Goal: Contribute content

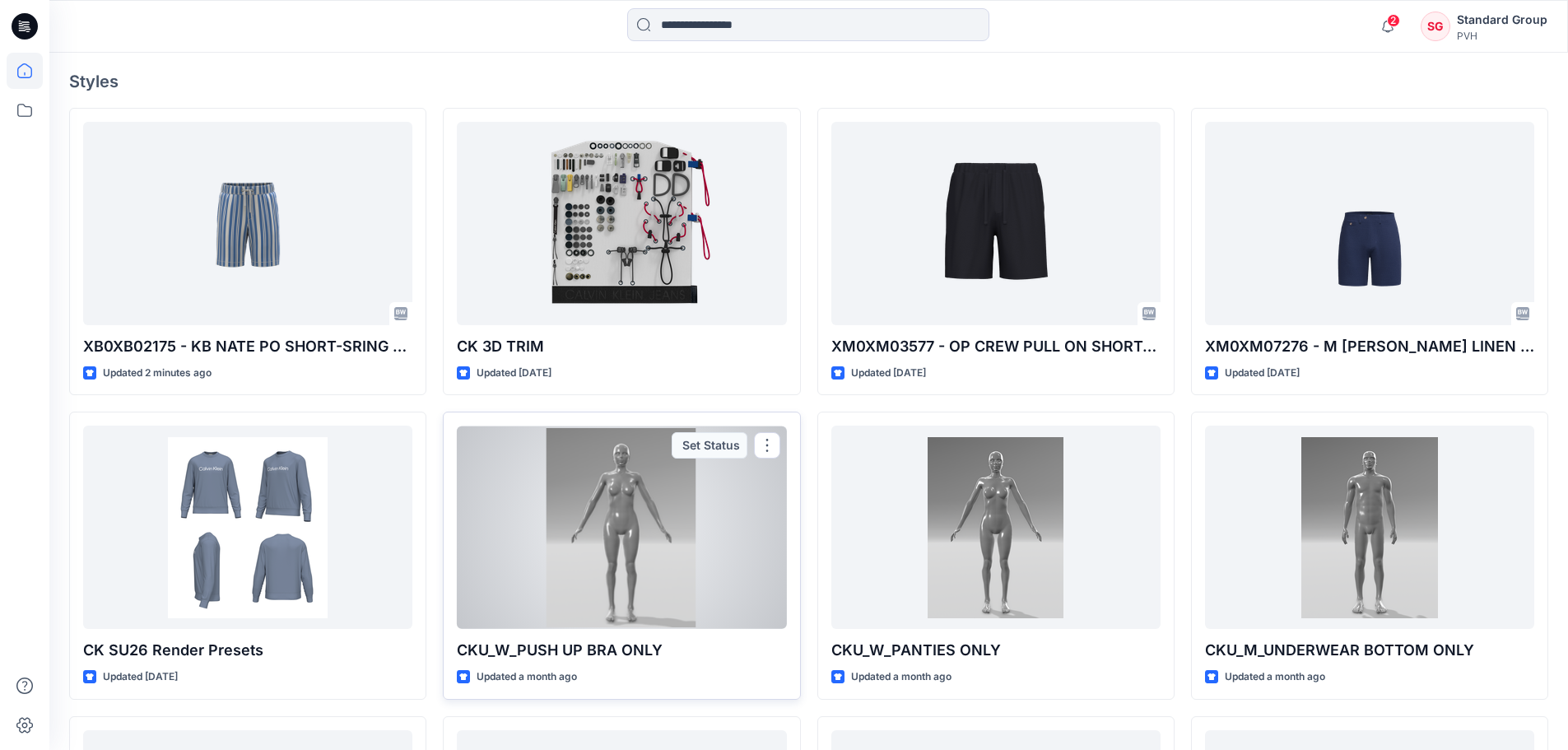
scroll to position [247, 0]
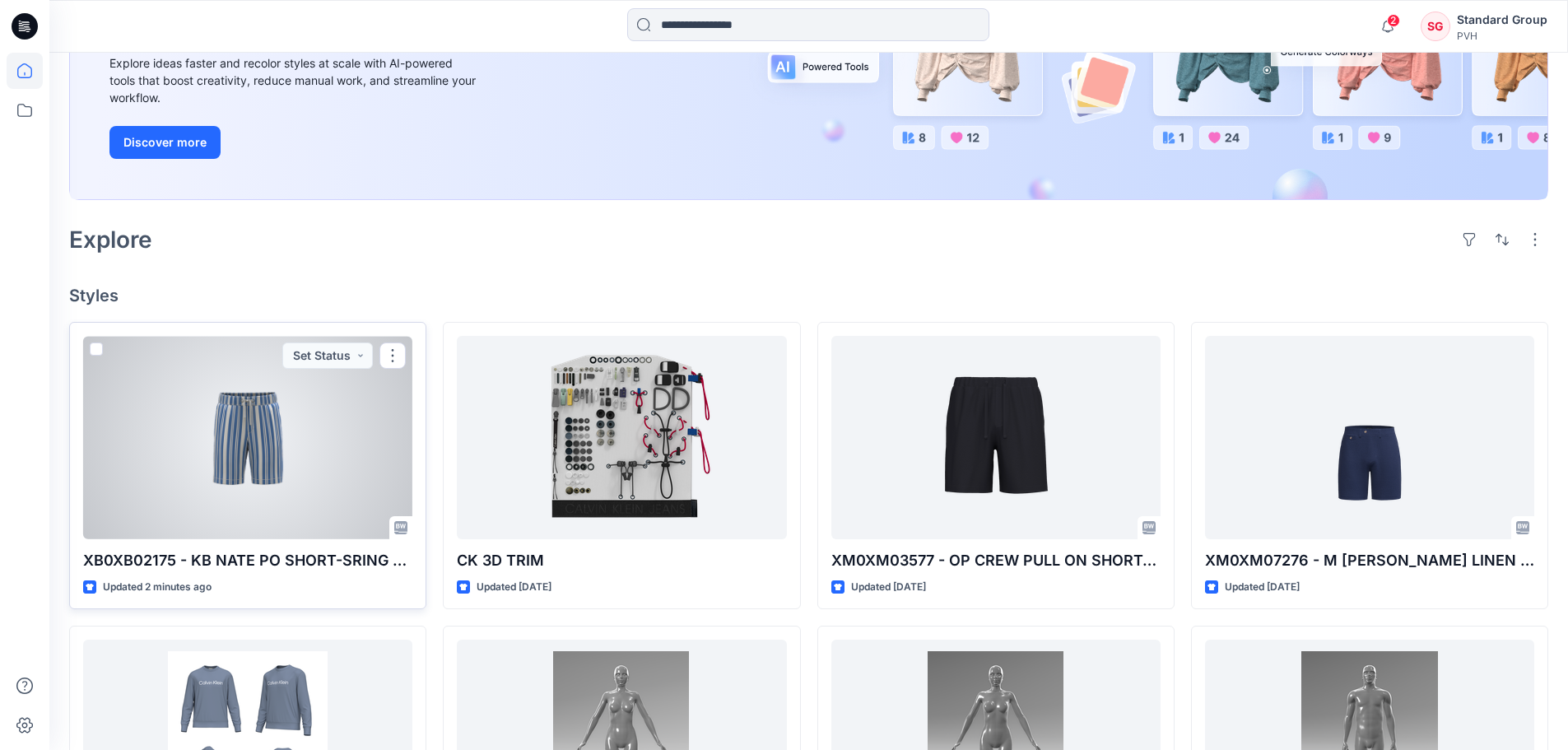
click at [334, 446] on div at bounding box center [247, 437] width 329 height 203
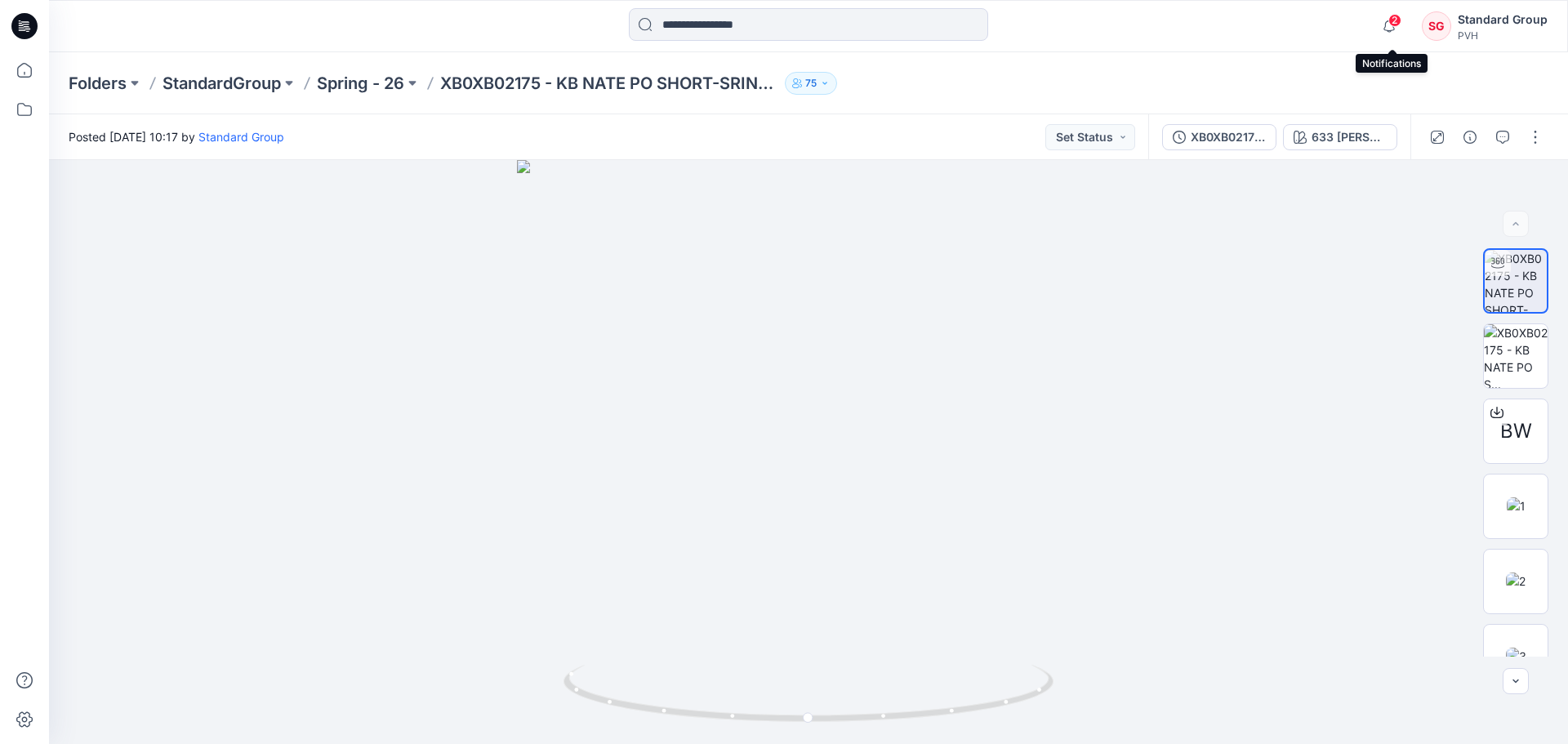
click at [1399, 21] on span "2" at bounding box center [1395, 20] width 13 height 13
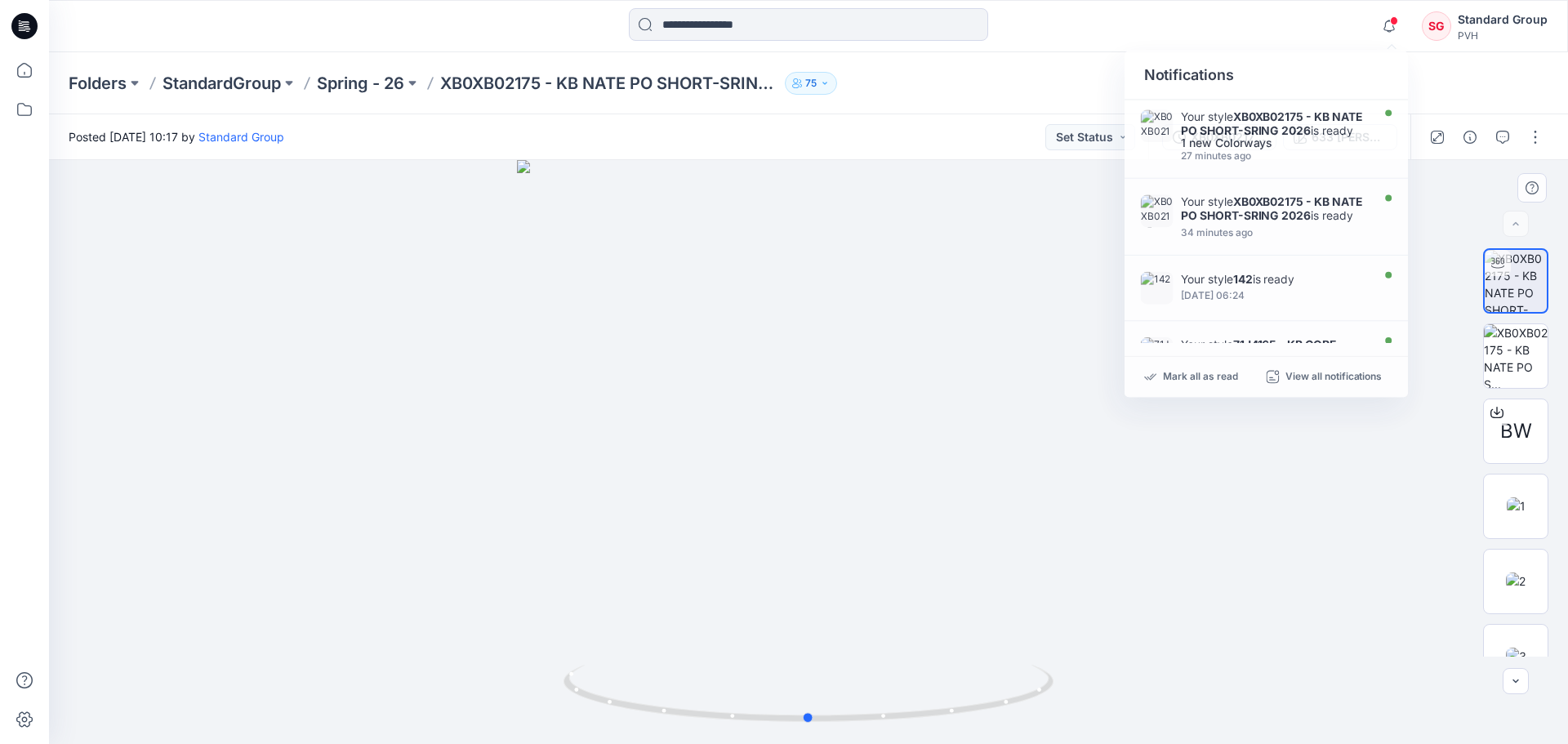
click at [978, 348] on div at bounding box center [809, 452] width 1519 height 584
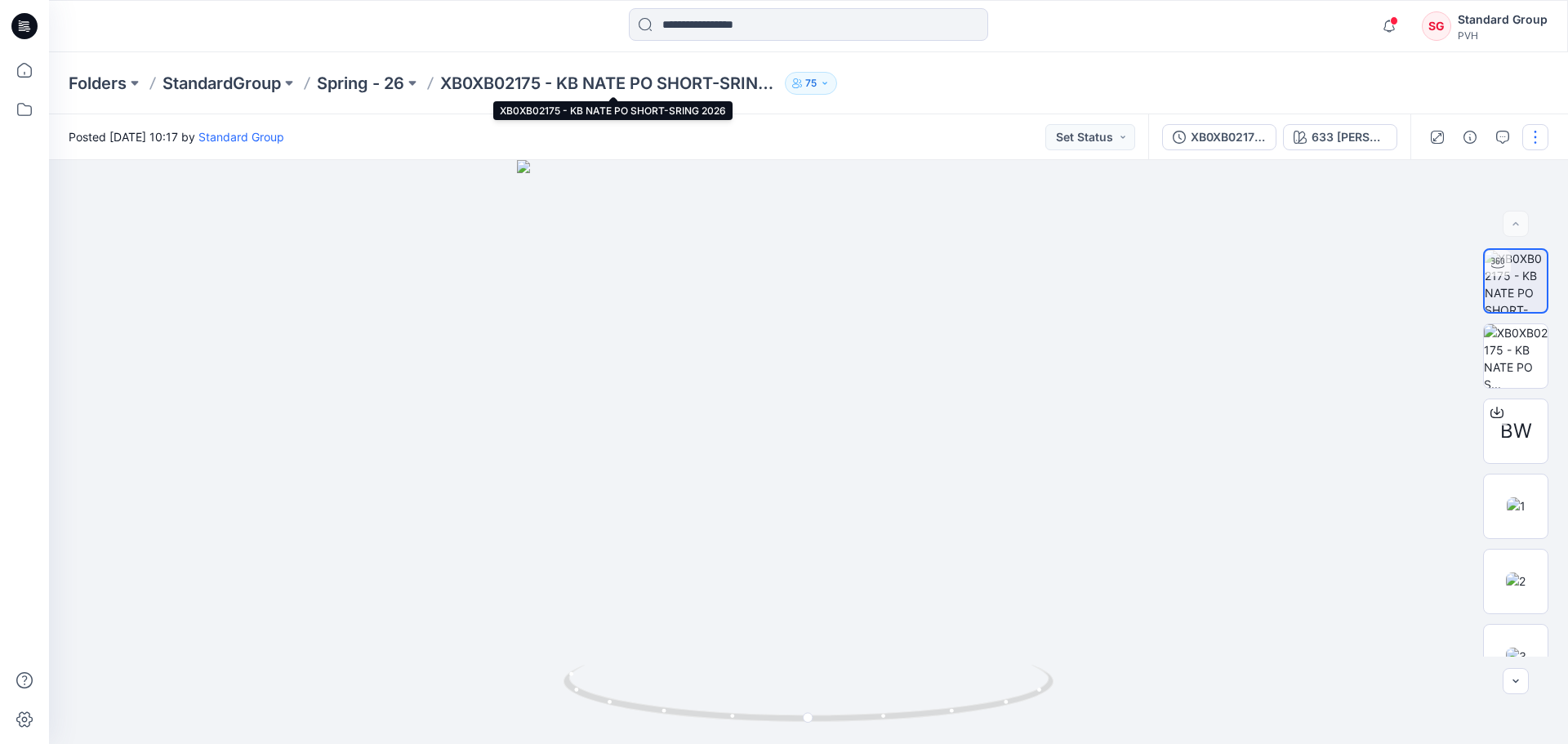
drag, startPoint x: 713, startPoint y: 85, endPoint x: 1532, endPoint y: 136, distance: 820.6
click at [1532, 136] on button "button" at bounding box center [1535, 137] width 27 height 27
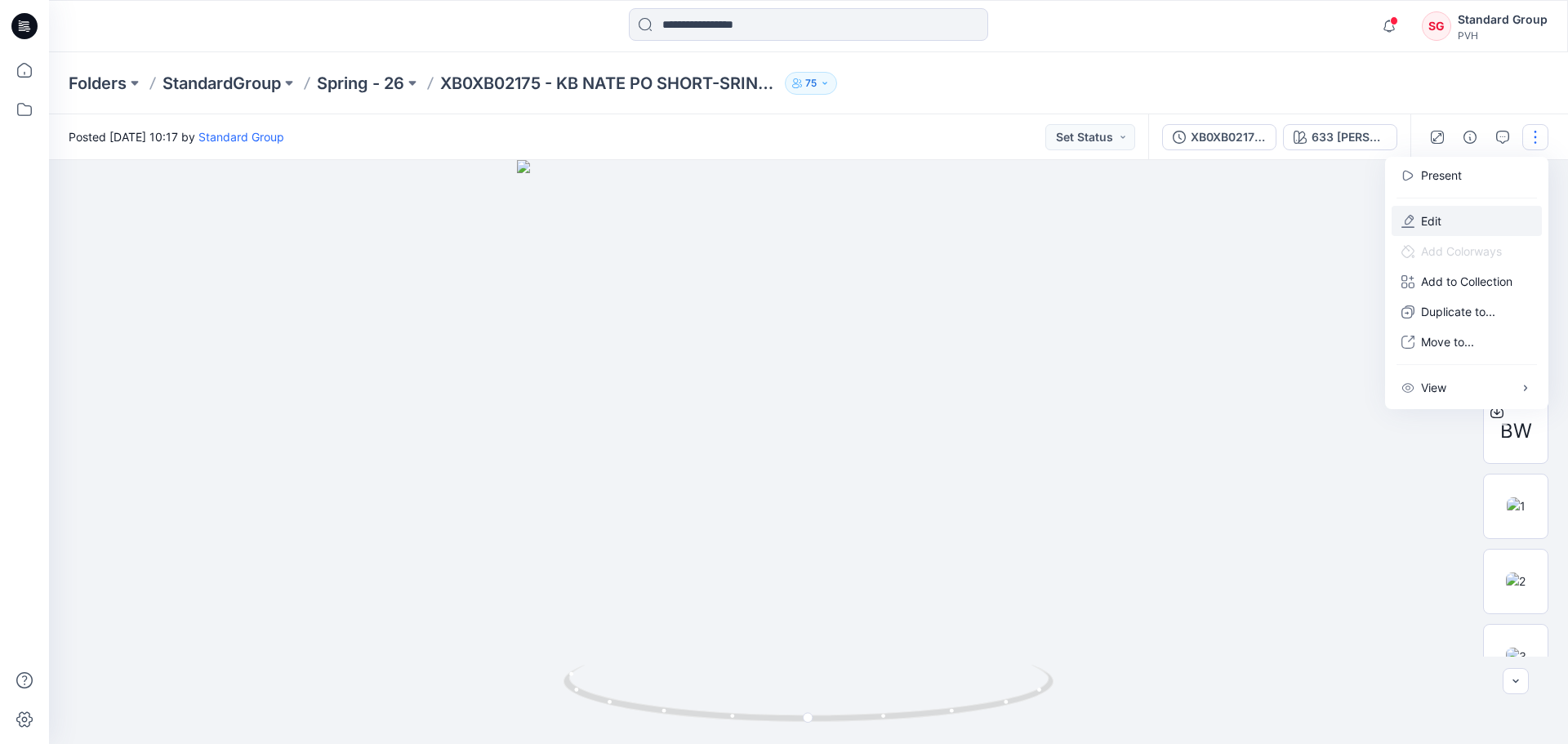
click at [1444, 229] on button "Edit" at bounding box center [1466, 221] width 150 height 30
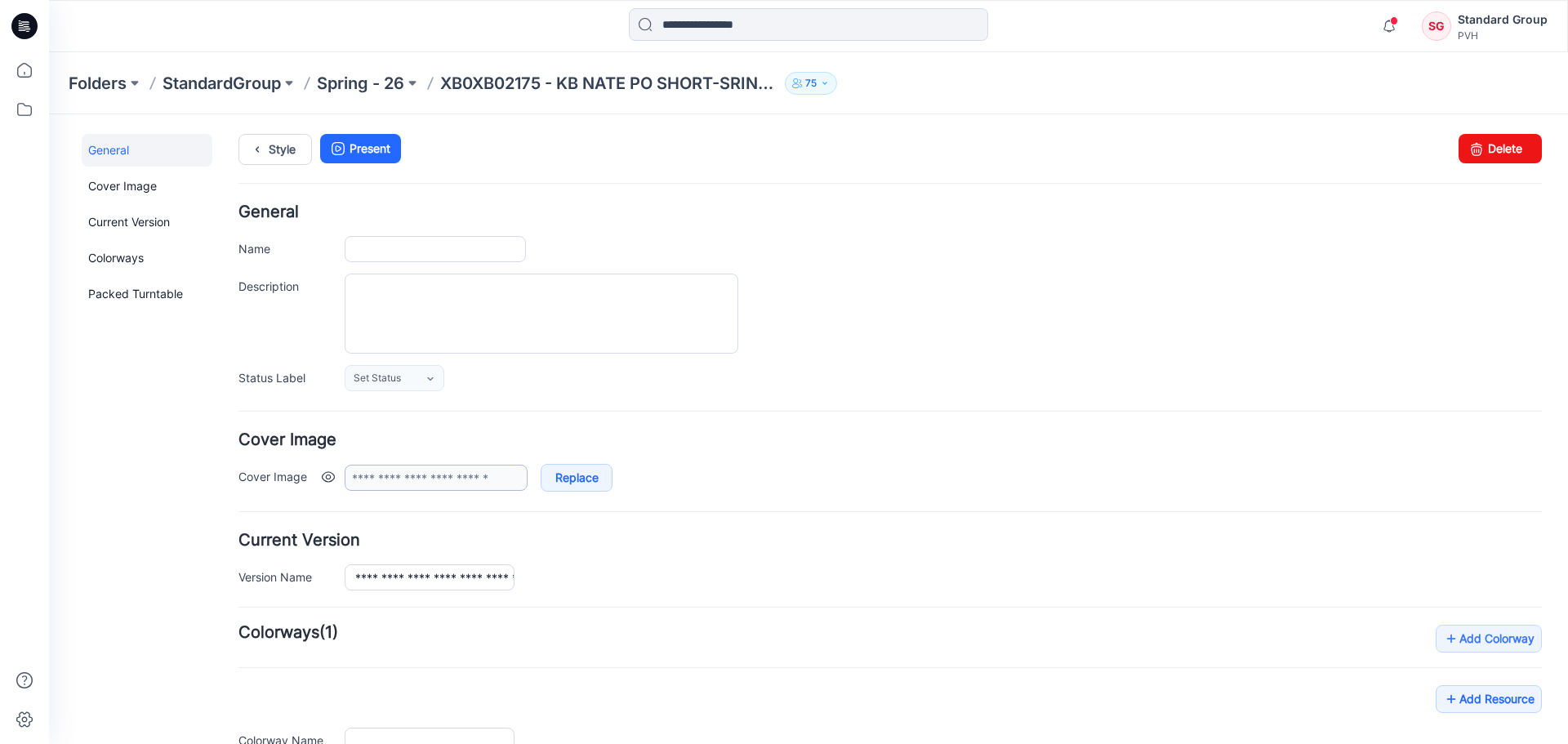
type input "**********"
drag, startPoint x: 351, startPoint y: 583, endPoint x: 641, endPoint y: 579, distance: 290.0
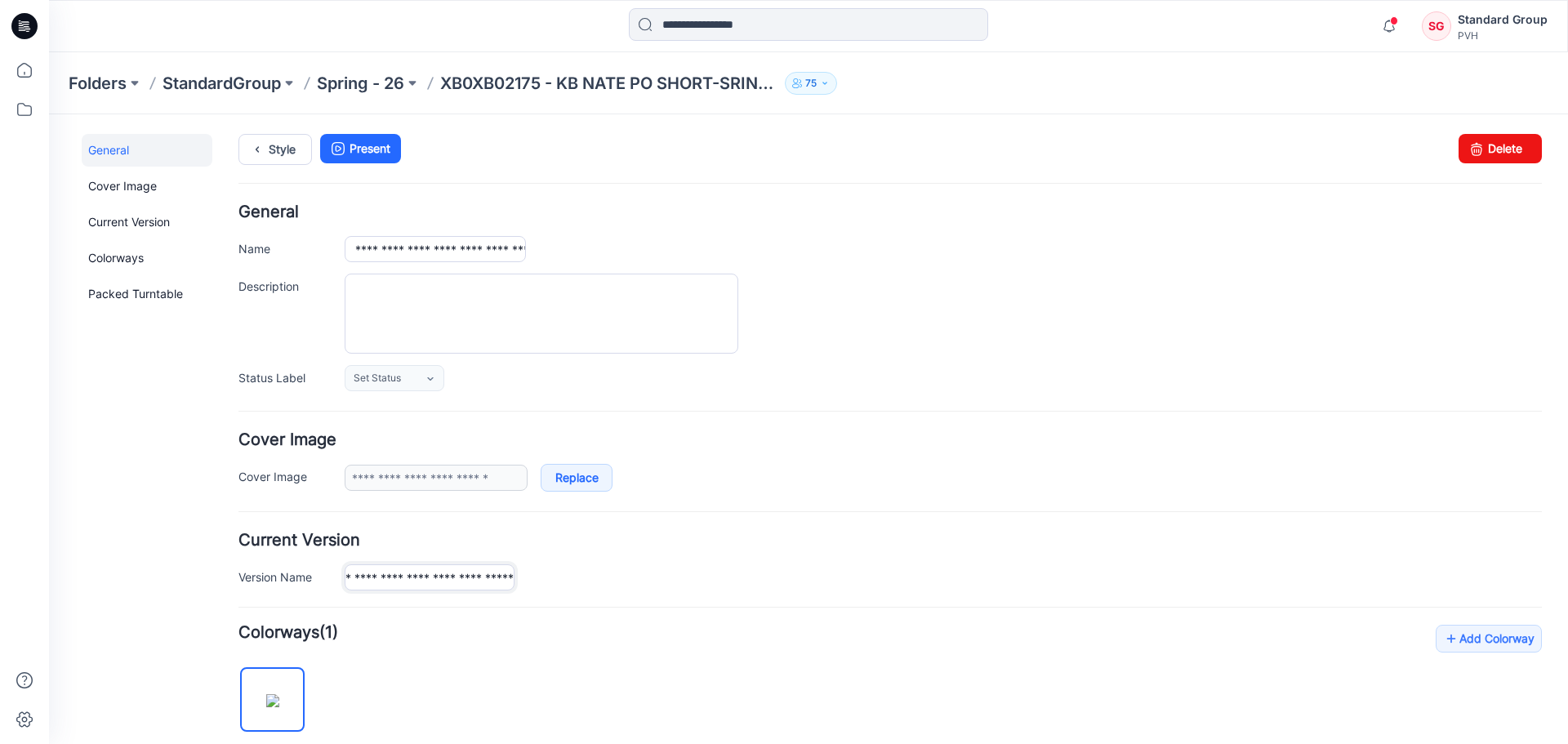
click at [641, 579] on div "**********" at bounding box center [944, 577] width 1197 height 27
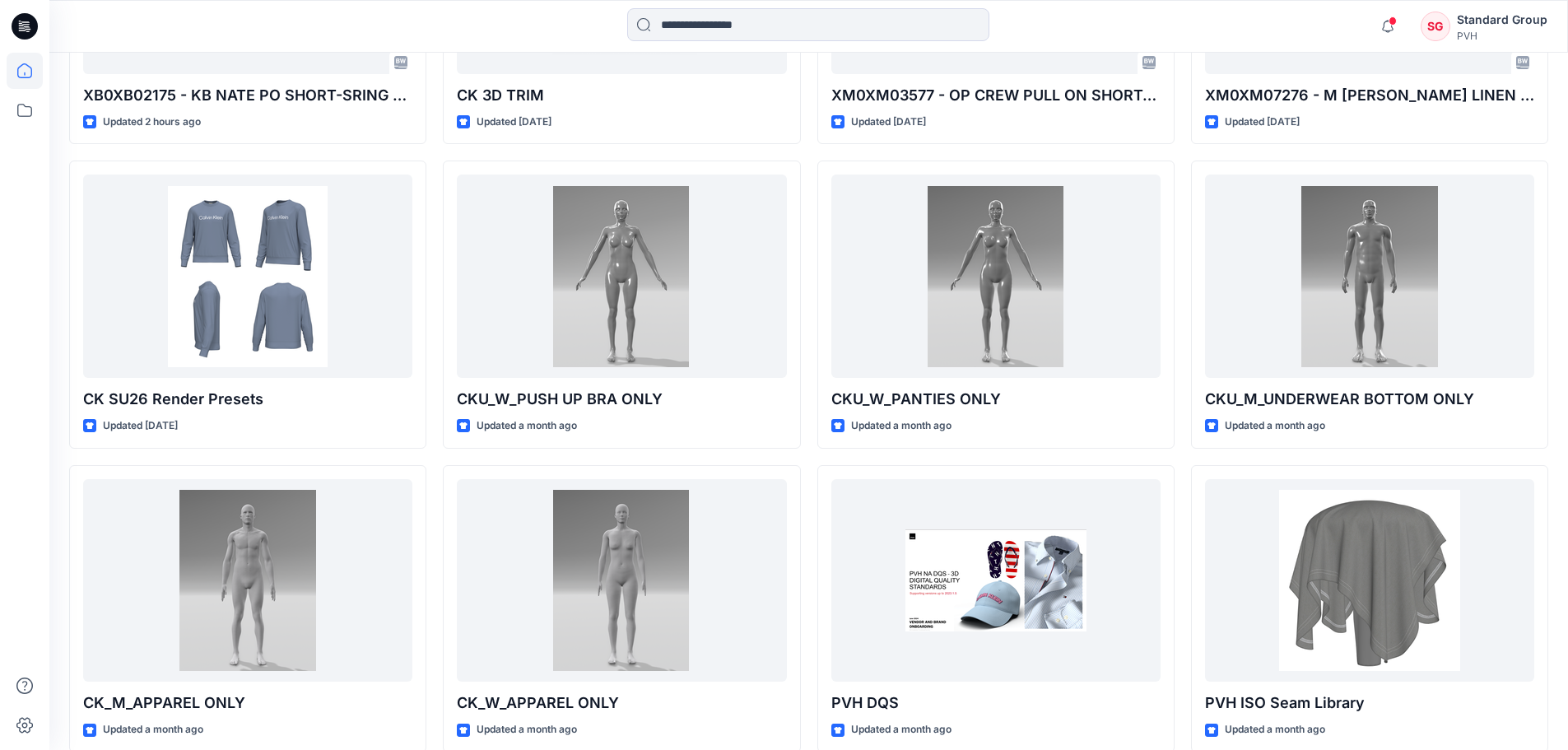
scroll to position [741, 0]
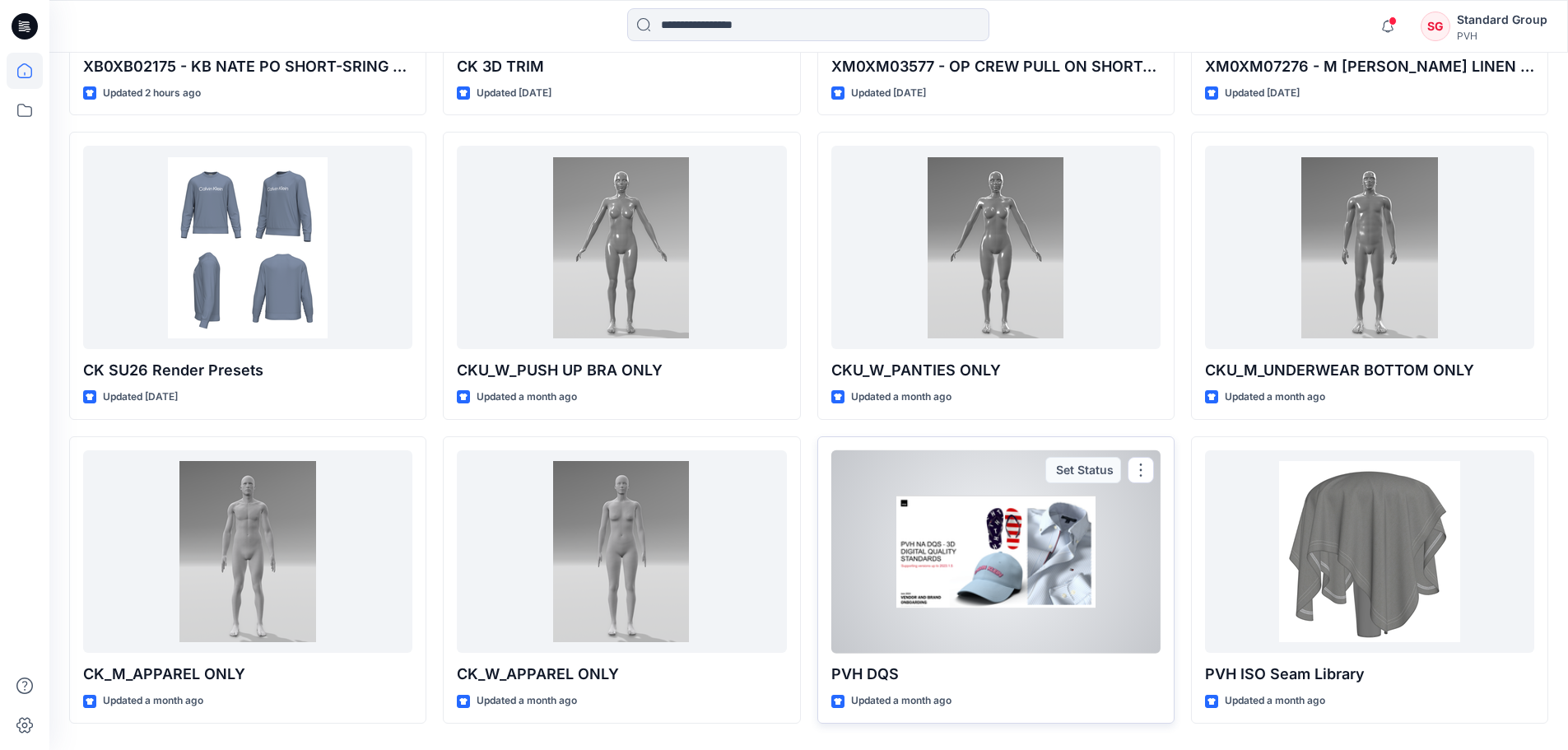
click at [1116, 565] on div at bounding box center [995, 552] width 329 height 203
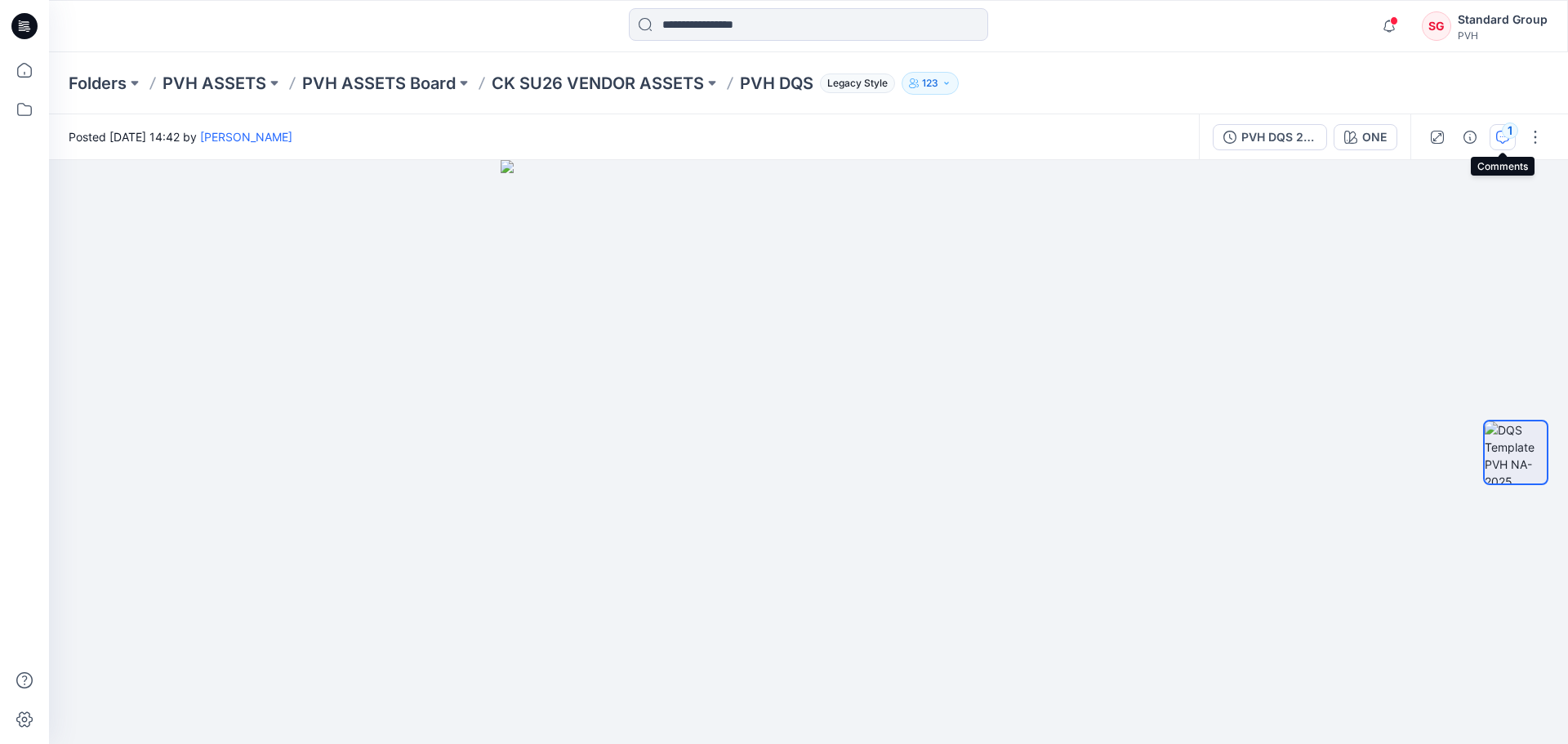
click at [1507, 135] on div "1" at bounding box center [1510, 131] width 16 height 16
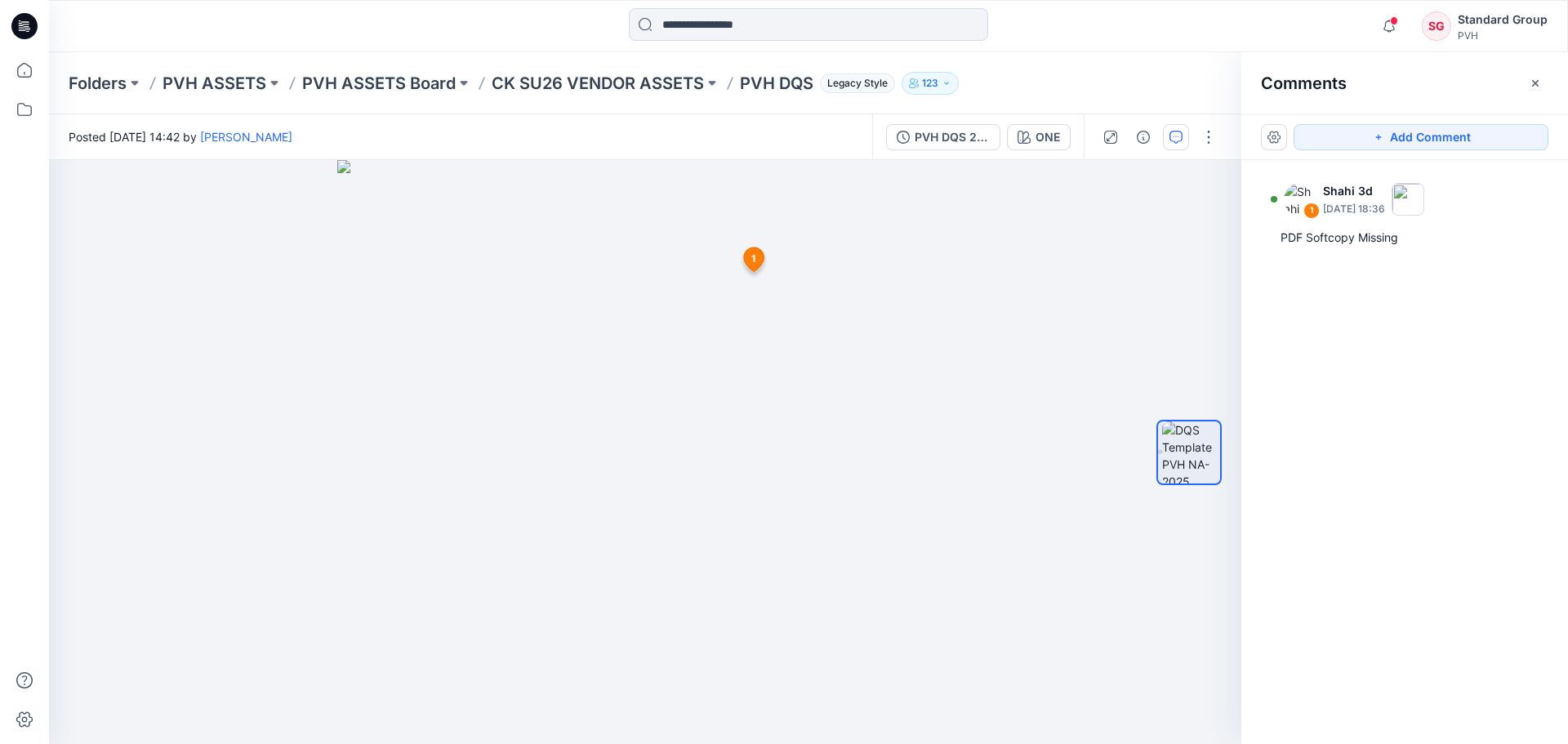
click at [1361, 368] on div "1 Shahi 3d [DATE] 18:36 PDF Softcopy Missing" at bounding box center [1404, 422] width 327 height 523
click at [1195, 458] on img at bounding box center [1191, 452] width 58 height 62
click at [1206, 142] on button "button" at bounding box center [1208, 137] width 27 height 27
click at [1023, 329] on div at bounding box center [645, 452] width 1193 height 584
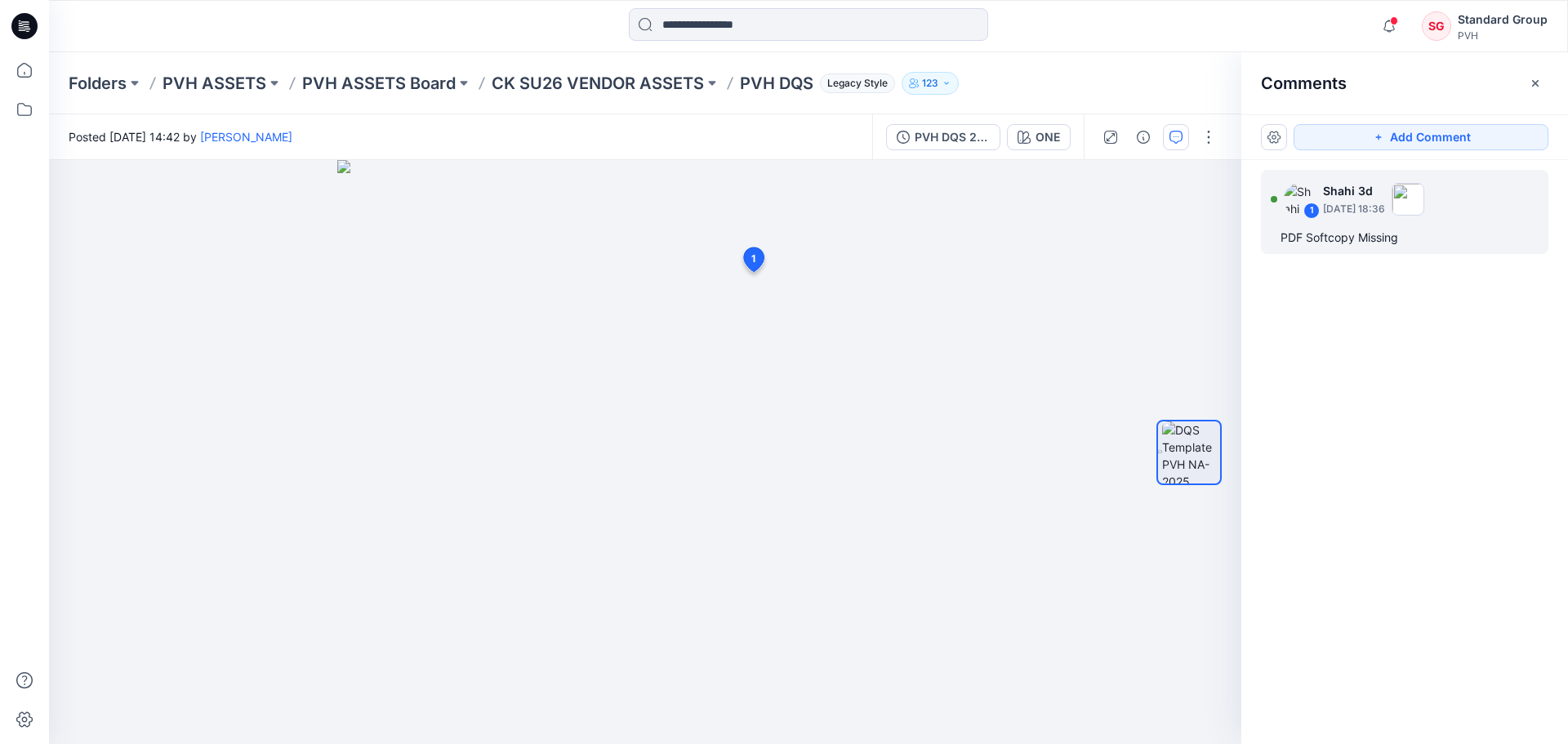
click at [1501, 195] on div "1 Shahi 3d [DATE] 18:36" at bounding box center [1404, 199] width 268 height 45
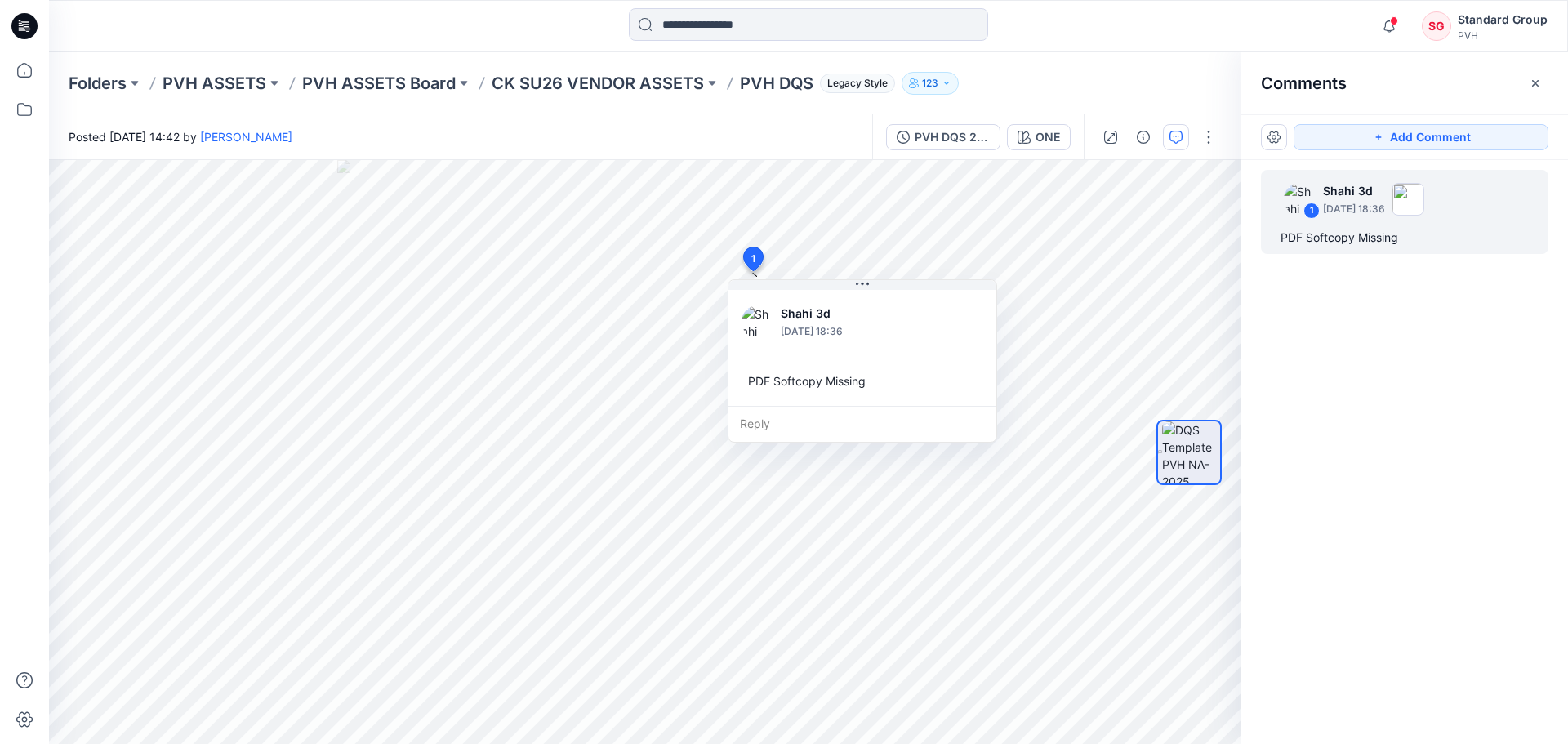
click at [1509, 440] on div "1 Shahi 3d [DATE] 18:36 PDF Softcopy Missing" at bounding box center [1404, 422] width 327 height 523
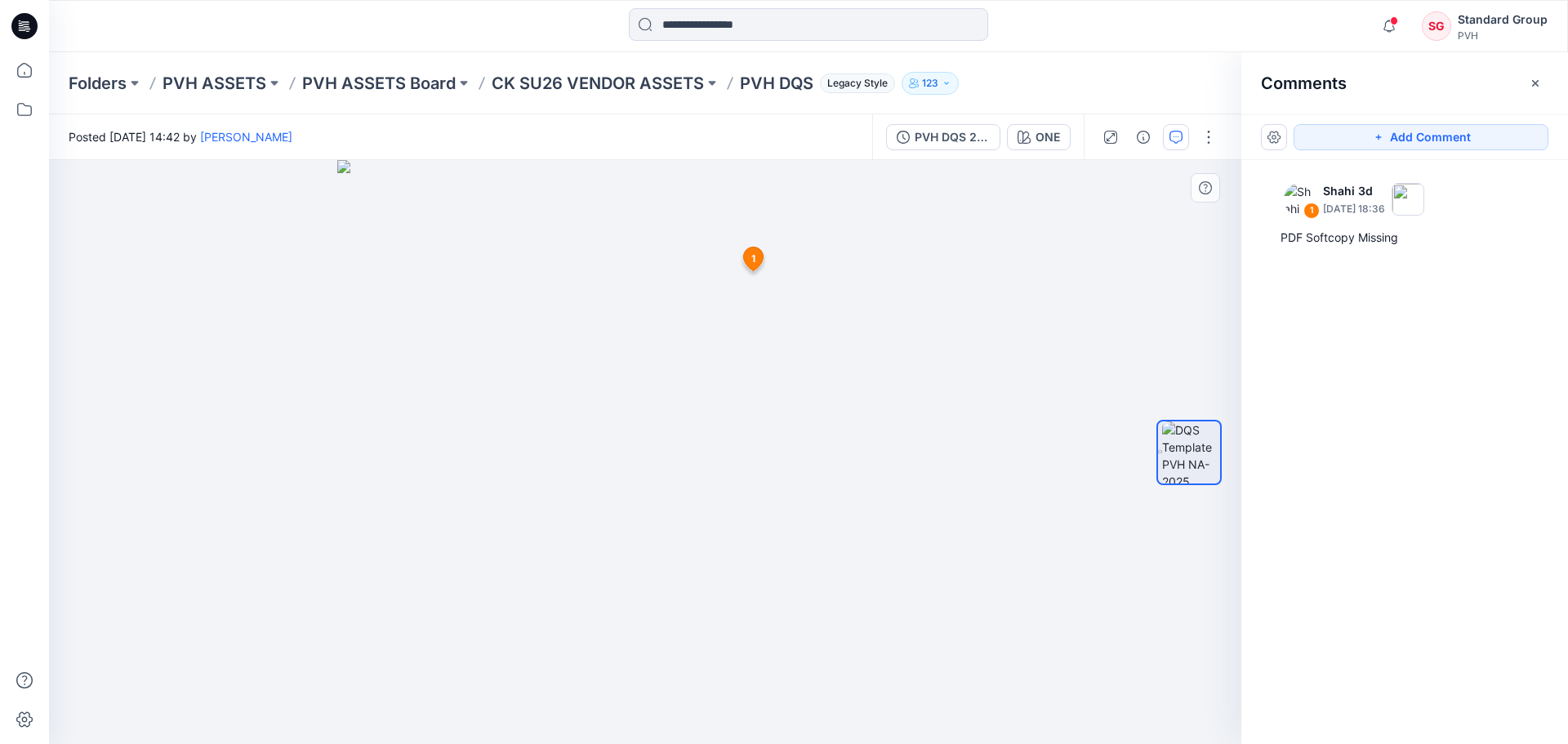
click at [445, 377] on img at bounding box center [645, 452] width 615 height 584
click at [398, 494] on img at bounding box center [645, 452] width 615 height 584
click at [869, 499] on img at bounding box center [645, 452] width 615 height 584
click at [1034, 420] on div at bounding box center [645, 452] width 1193 height 584
